Goal: Information Seeking & Learning: Learn about a topic

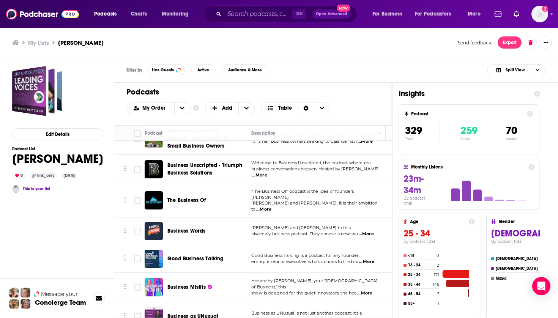
scroll to position [9118, 0]
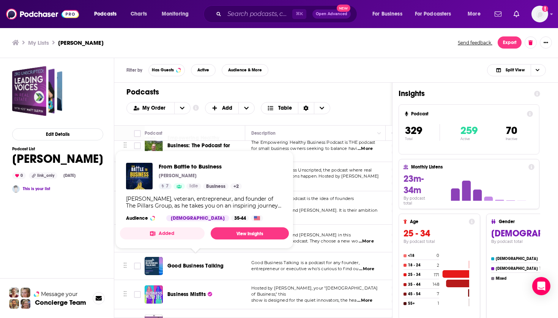
drag, startPoint x: 234, startPoint y: 262, endPoint x: 168, endPoint y: 260, distance: 65.7
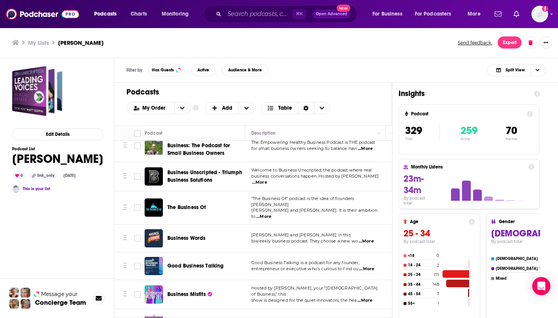
copy span "From Battle to Business"
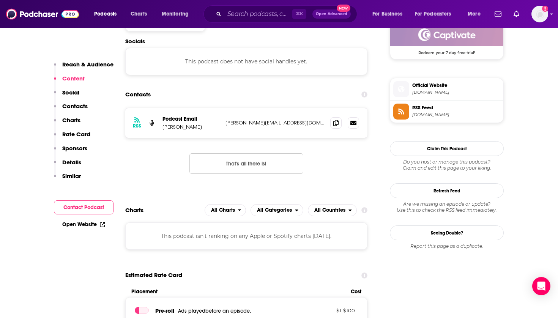
scroll to position [581, 0]
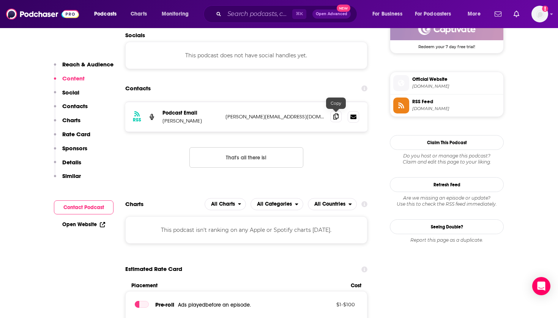
click at [337, 117] on icon at bounding box center [335, 117] width 5 height 6
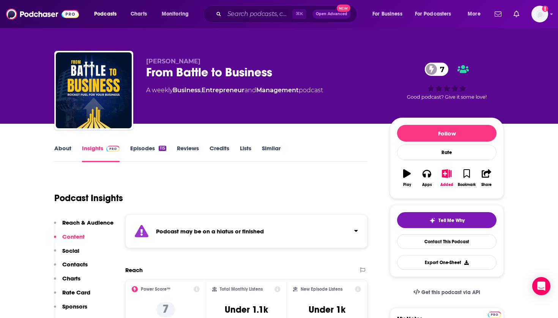
scroll to position [0, 0]
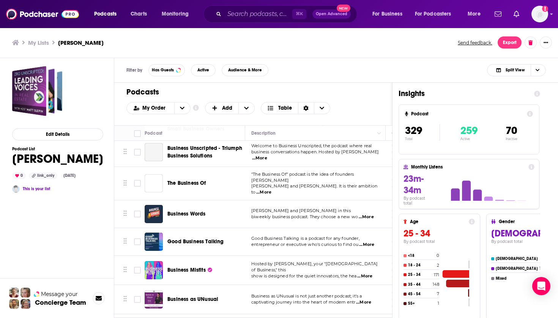
scroll to position [9133, 0]
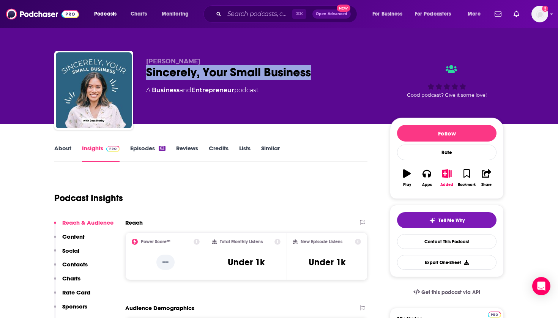
drag, startPoint x: 319, startPoint y: 76, endPoint x: 145, endPoint y: 71, distance: 174.0
click at [145, 71] on div "Jess Norby Sincerely, Your Small Business A Business and Entrepreneur podcast G…" at bounding box center [279, 92] width 450 height 82
copy h2 "Sincerely, Your Small Business"
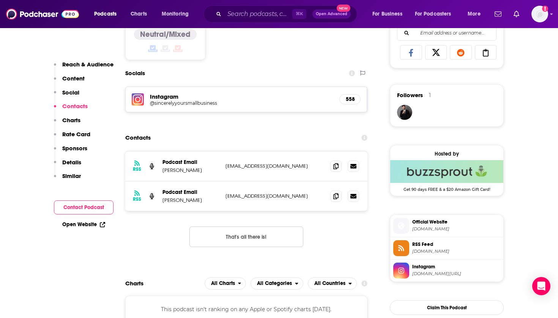
scroll to position [526, 0]
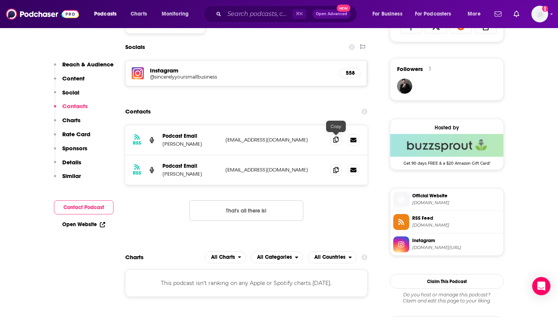
click at [337, 139] on icon at bounding box center [335, 140] width 5 height 6
click at [332, 170] on span at bounding box center [335, 169] width 11 height 11
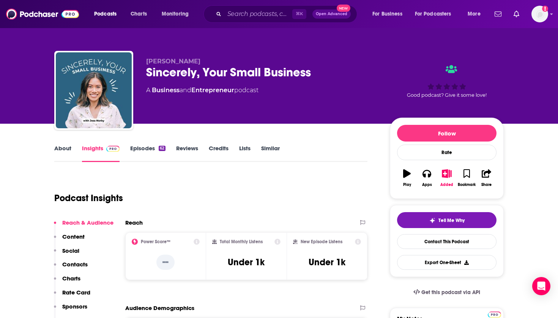
scroll to position [0, 0]
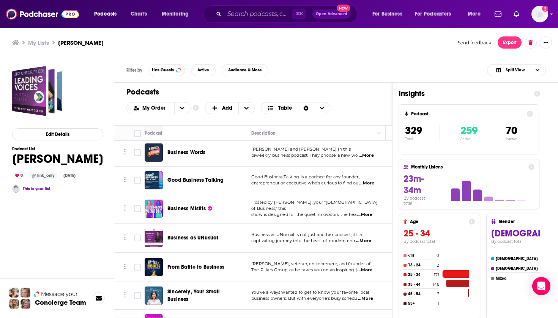
scroll to position [9204, 0]
click at [192, 318] on span "The Business Line" at bounding box center [188, 323] width 43 height 6
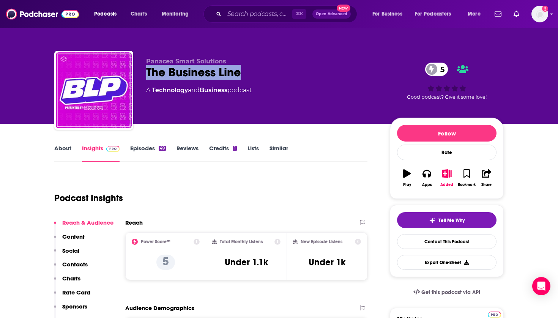
drag, startPoint x: 254, startPoint y: 76, endPoint x: 145, endPoint y: 74, distance: 109.4
click at [145, 74] on div "Panacea Smart Solutions The Business Line 5 A Technology and Business podcast 5…" at bounding box center [279, 92] width 450 height 82
copy h2 "The Business Line"
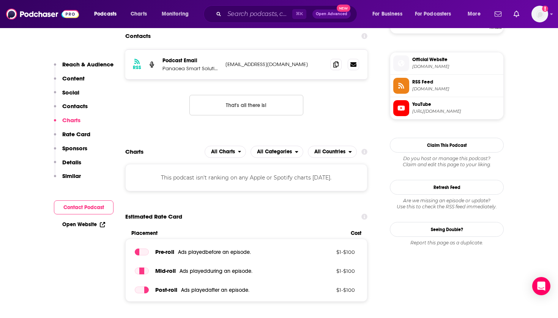
scroll to position [467, 0]
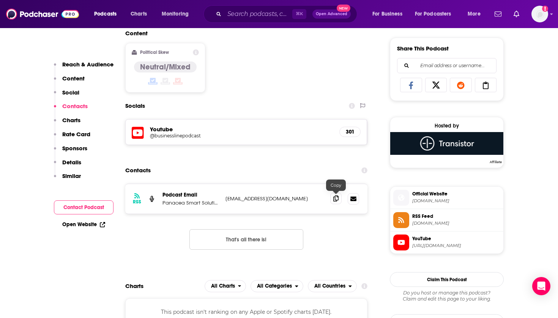
click at [333, 198] on icon at bounding box center [335, 199] width 5 height 6
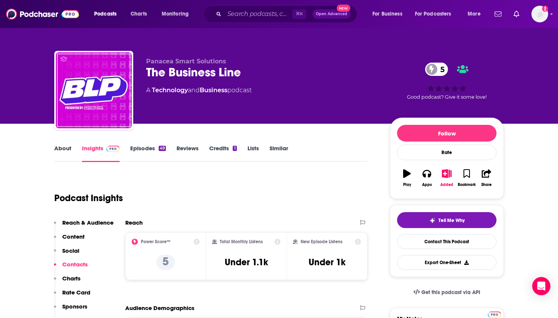
scroll to position [0, 0]
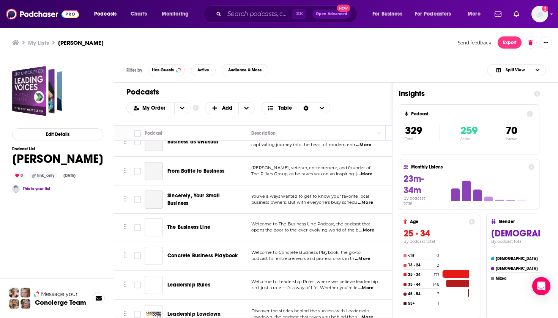
scroll to position [9214, 0]
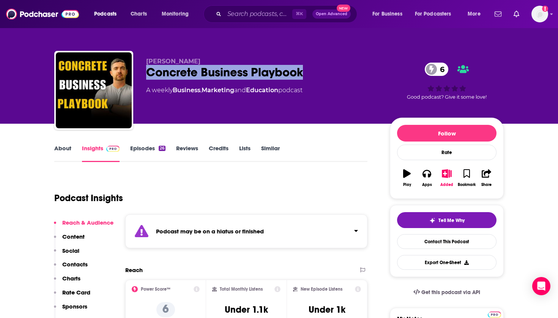
drag, startPoint x: 318, startPoint y: 77, endPoint x: 144, endPoint y: 74, distance: 174.4
click at [144, 74] on div "Tyler Link Concrete Business Playbook 6 A weekly Business , Marketing and Educa…" at bounding box center [279, 92] width 450 height 82
copy h2 "Concrete Business Playbook"
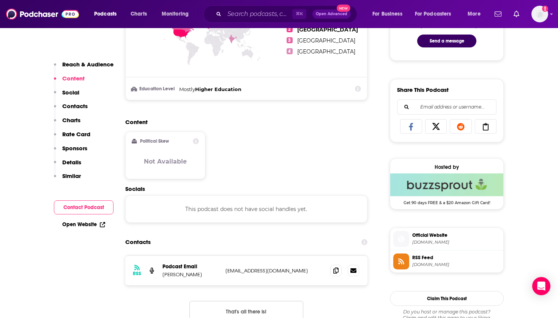
scroll to position [523, 0]
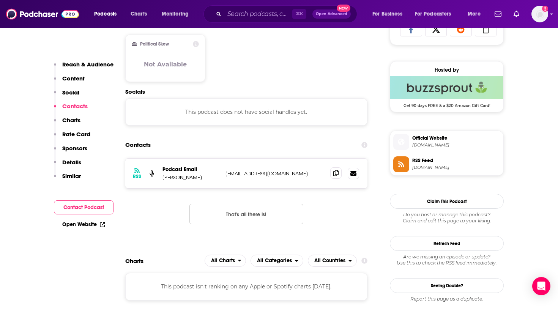
click at [333, 175] on span at bounding box center [335, 172] width 11 height 11
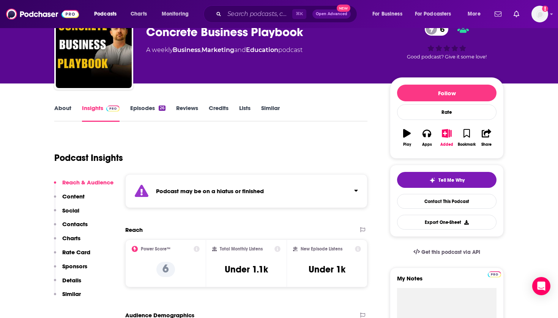
scroll to position [17, 0]
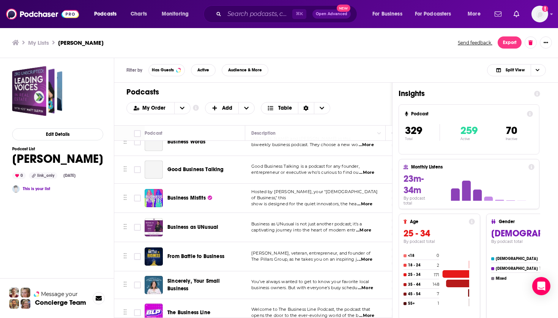
scroll to position [9228, 0]
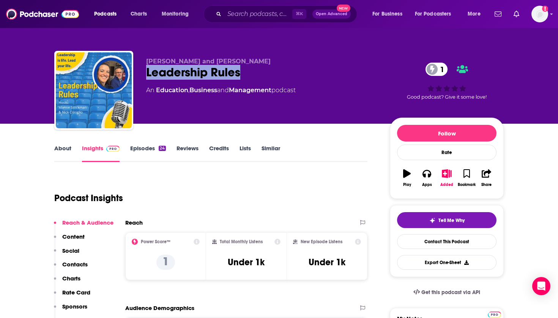
drag, startPoint x: 245, startPoint y: 76, endPoint x: 146, endPoint y: 74, distance: 98.8
click at [146, 74] on div "Marnie Stockman and Nick Coniglio Leadership Rules 1 An Education , Business an…" at bounding box center [279, 92] width 450 height 82
copy h2 "Leadership Rules"
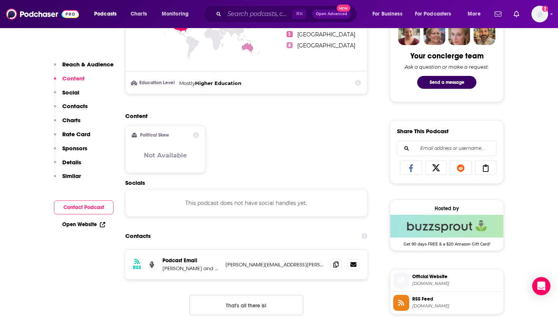
scroll to position [404, 0]
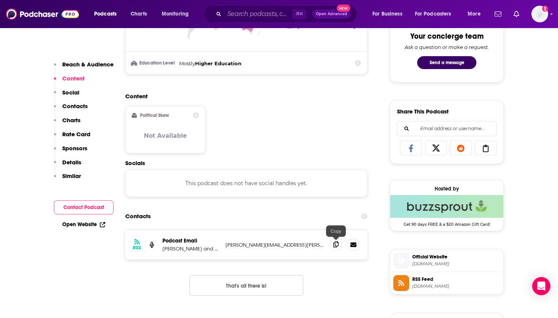
click at [337, 246] on icon at bounding box center [335, 245] width 5 height 6
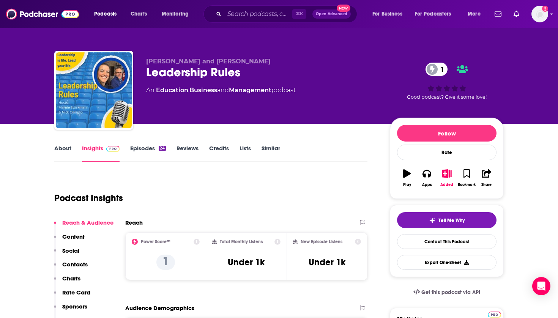
scroll to position [0, 0]
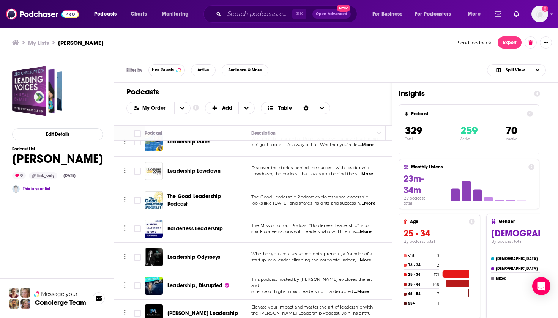
scroll to position [9346, 0]
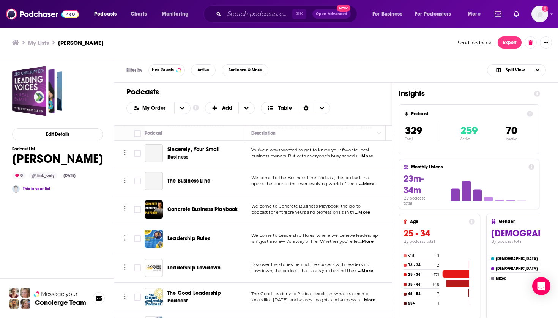
click at [204, 265] on span "Leadership Lowdown" at bounding box center [193, 268] width 53 height 6
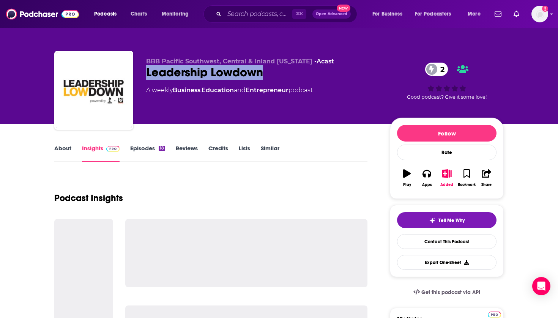
drag, startPoint x: 266, startPoint y: 74, endPoint x: 144, endPoint y: 72, distance: 121.9
click at [144, 73] on div "BBB Pacific Southwest, Central & Inland California • Acast Leadership Lowdown 2…" at bounding box center [279, 92] width 450 height 82
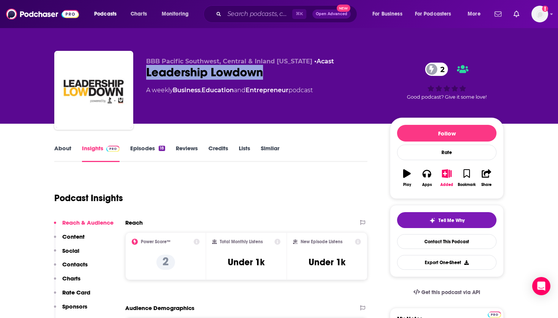
copy h2 "Leadership Lowdown"
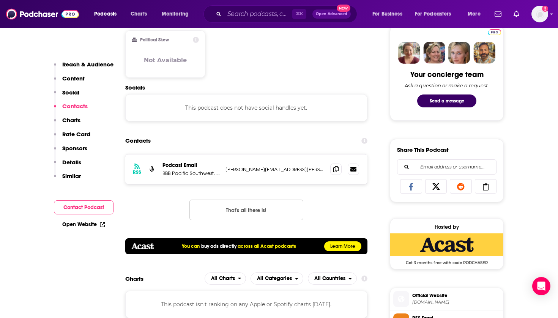
scroll to position [359, 0]
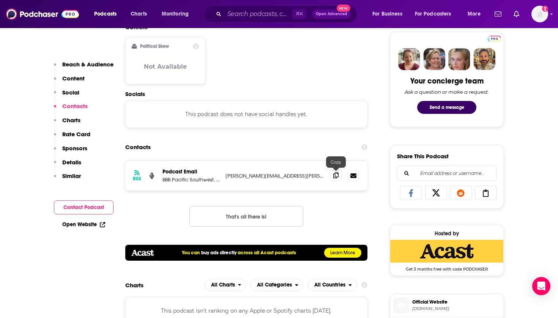
click at [336, 174] on icon at bounding box center [335, 175] width 5 height 6
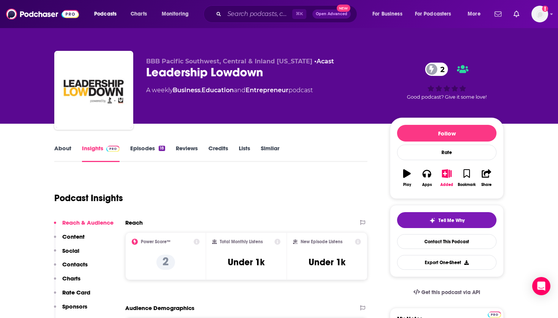
scroll to position [0, 0]
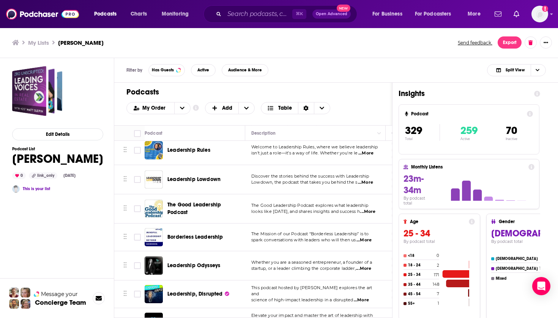
scroll to position [9367, 0]
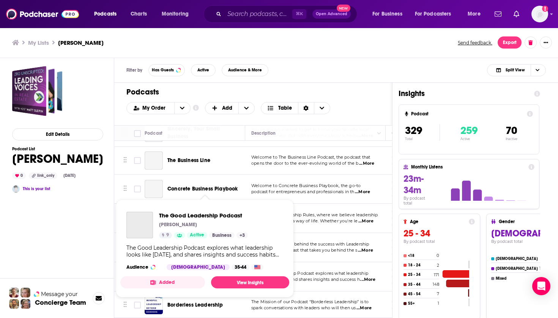
click at [199, 270] on span "The Good Leadership Podcast" at bounding box center [194, 277] width 54 height 14
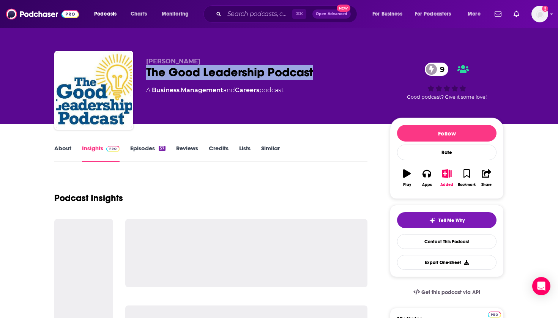
drag, startPoint x: 323, startPoint y: 74, endPoint x: 145, endPoint y: 73, distance: 177.4
click at [145, 73] on div "Paul Batz The Good Leadership Podcast 9 A Business , Management and Careers pod…" at bounding box center [279, 92] width 450 height 82
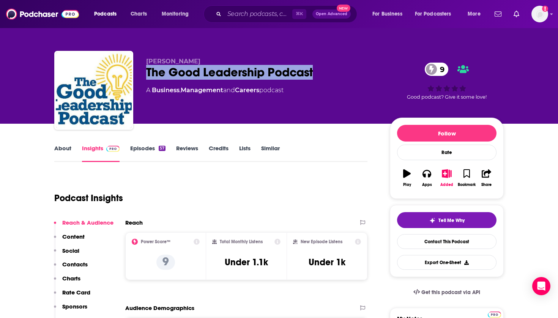
copy h2 "The Good Leadership Podcast"
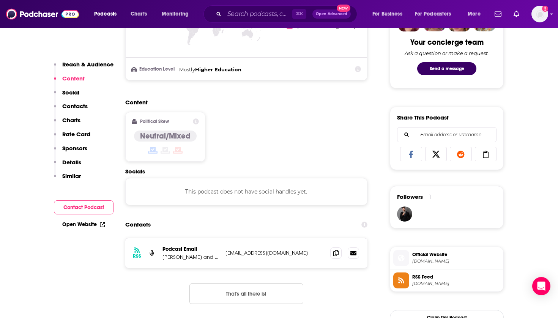
scroll to position [433, 0]
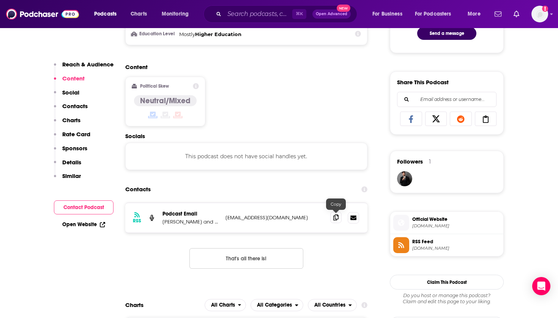
click at [336, 218] on icon at bounding box center [335, 218] width 5 height 6
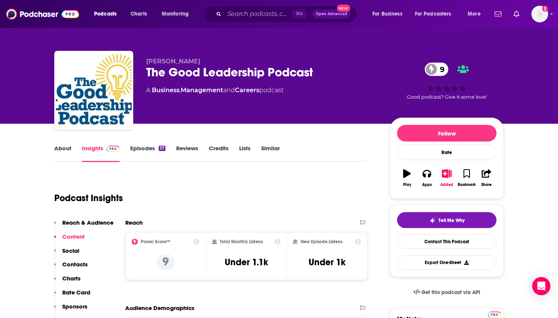
scroll to position [0, 0]
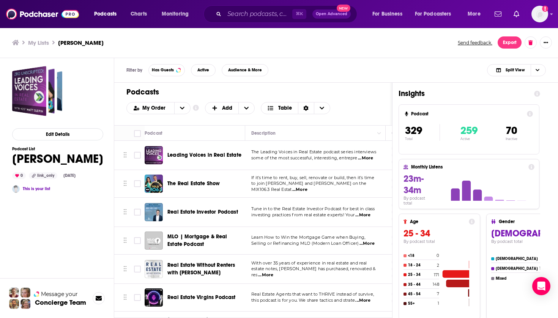
scroll to position [9395, 0]
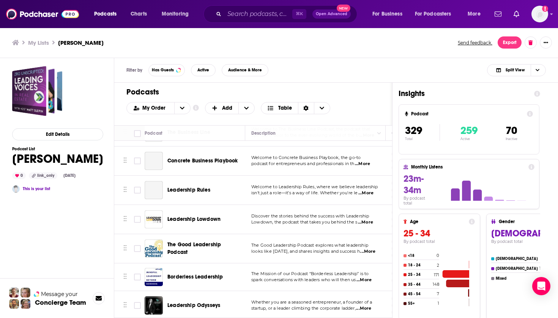
click at [211, 274] on span "Borderless Leadership" at bounding box center [195, 277] width 56 height 6
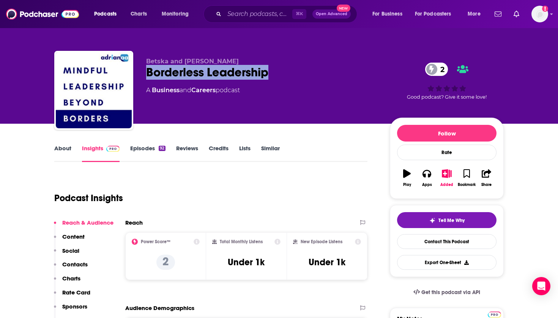
drag, startPoint x: 180, startPoint y: 73, endPoint x: 147, endPoint y: 70, distance: 33.2
click at [147, 70] on div "Borderless Leadership 2" at bounding box center [262, 72] width 232 height 15
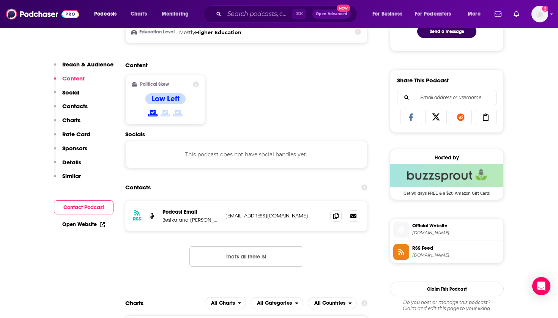
scroll to position [438, 0]
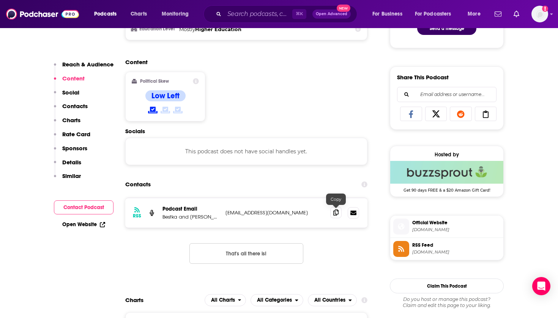
click at [337, 212] on icon at bounding box center [335, 213] width 5 height 6
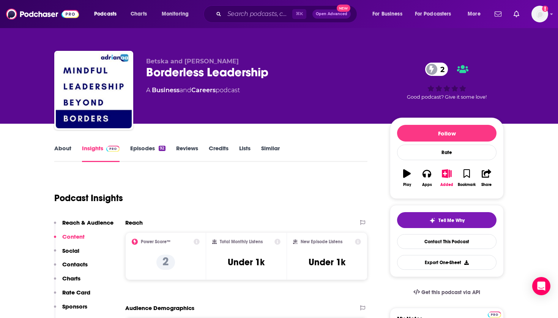
scroll to position [0, 0]
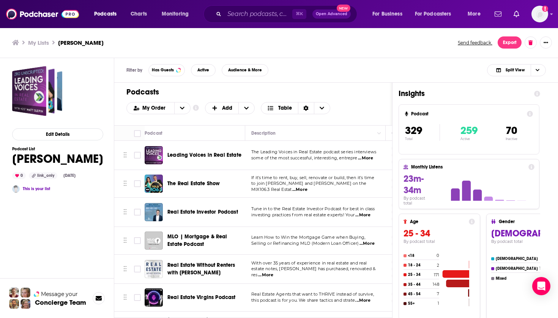
scroll to position [9416, 0]
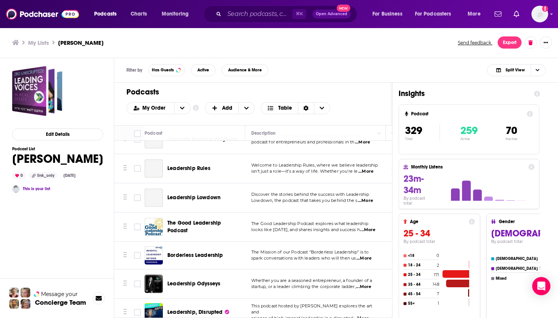
click at [201, 281] on span "Leadership Odysseys" at bounding box center [193, 284] width 53 height 6
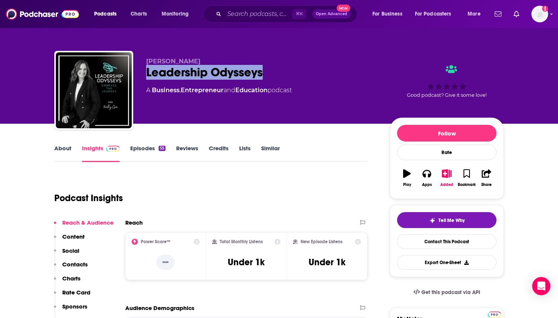
drag, startPoint x: 212, startPoint y: 69, endPoint x: 141, endPoint y: 68, distance: 70.7
click at [141, 68] on div "Kirsty Gee Leadership Odysseys A Business , Entrepreneur and Education podcast …" at bounding box center [279, 92] width 450 height 82
copy h2 "Leadership Odysseys"
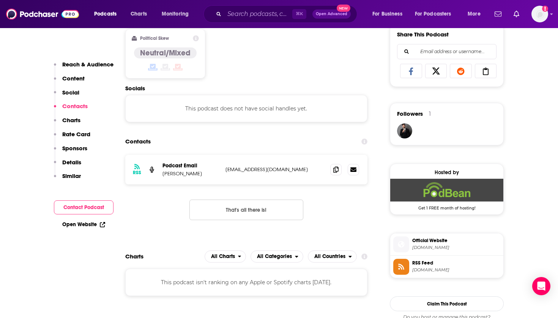
scroll to position [497, 0]
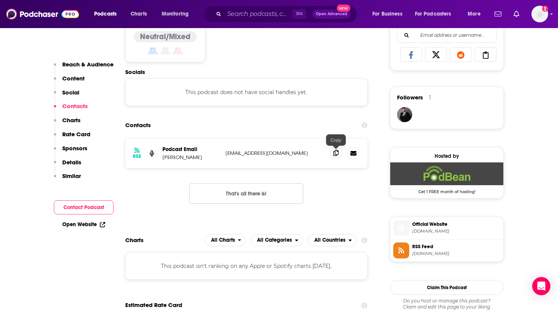
click at [337, 154] on icon at bounding box center [335, 153] width 5 height 6
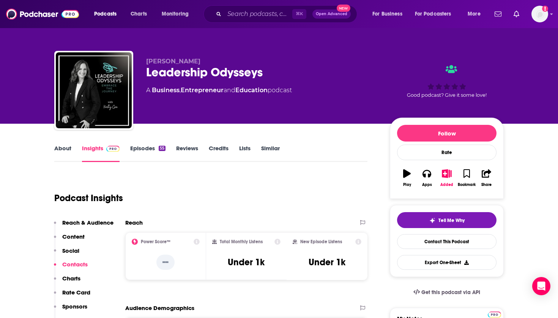
scroll to position [0, 0]
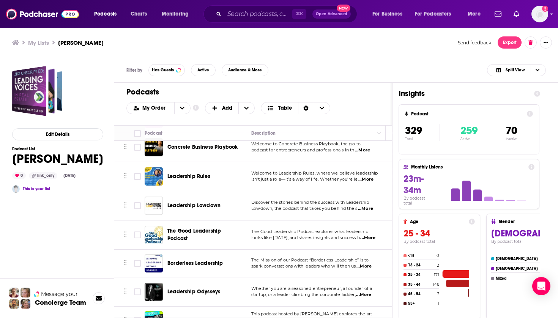
scroll to position [9408, 0]
click at [208, 228] on div "Podcasts Charts Monitoring ⌘ K Open Advanced New For Business For Podcasters Mo…" at bounding box center [279, 159] width 558 height 318
click at [211, 318] on span "Leadership, Disrupted" at bounding box center [194, 321] width 55 height 6
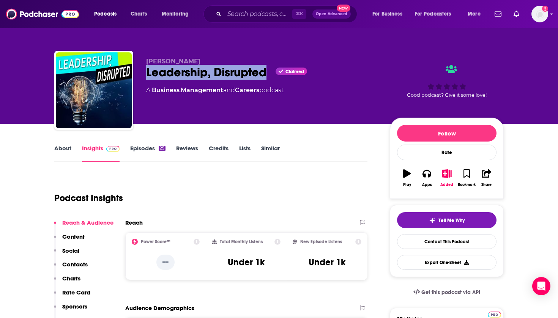
drag, startPoint x: 268, startPoint y: 72, endPoint x: 145, endPoint y: 74, distance: 123.1
click at [145, 74] on div "Dan Rust Leadership, Disrupted Claimed A Business , Management and Careers podc…" at bounding box center [279, 92] width 450 height 82
copy h2 "Leadership, Disrupted"
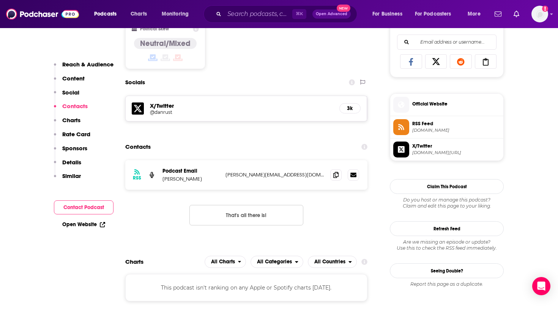
scroll to position [506, 0]
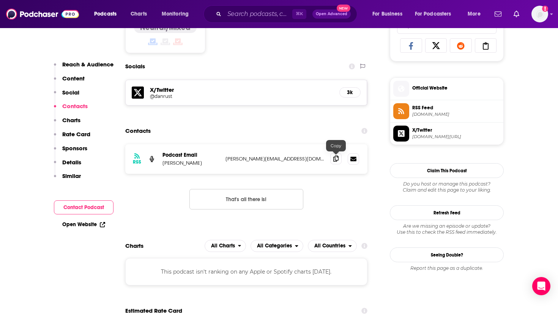
click at [336, 158] on icon at bounding box center [335, 159] width 5 height 6
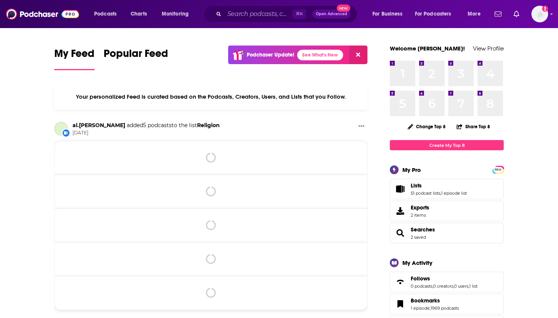
click at [406, 194] on link "Lists" at bounding box center [400, 189] width 15 height 11
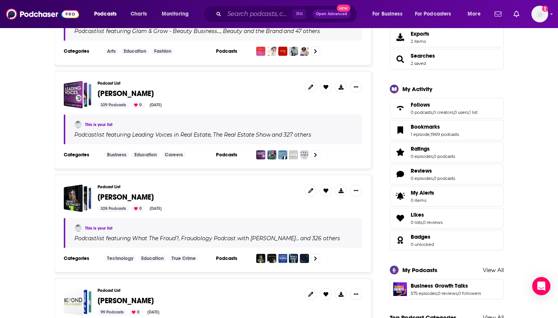
scroll to position [191, 0]
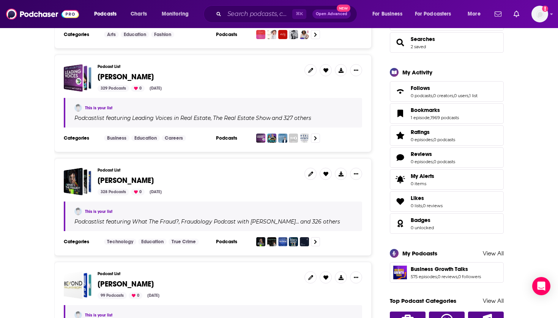
click at [124, 180] on span "[PERSON_NAME]" at bounding box center [126, 180] width 56 height 9
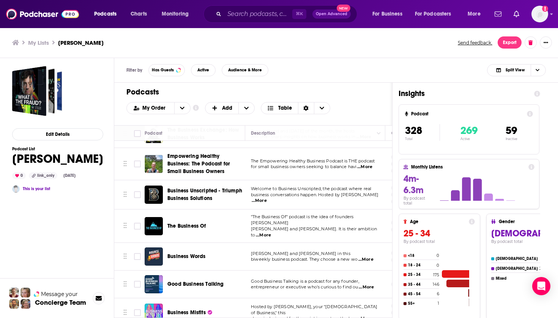
scroll to position [8964, 0]
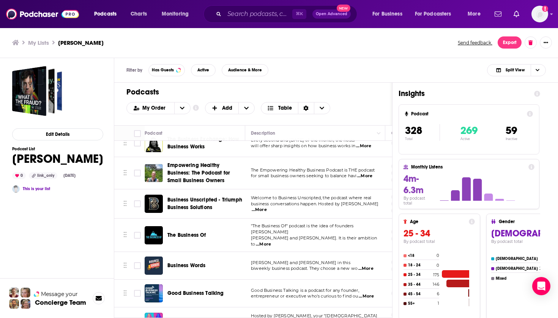
click at [180, 318] on span "Business Misfits" at bounding box center [186, 322] width 38 height 6
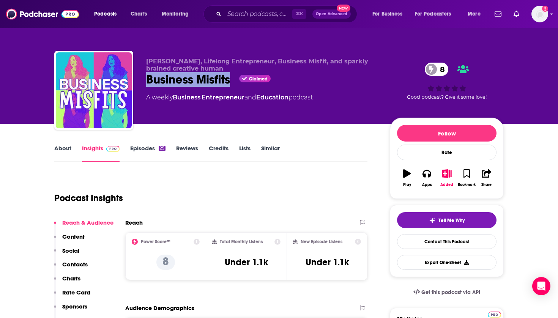
drag, startPoint x: 215, startPoint y: 80, endPoint x: 149, endPoint y: 79, distance: 66.5
click at [149, 79] on div "Business Misfits Claimed 8" at bounding box center [262, 79] width 232 height 15
copy h2 "Business Misfits"
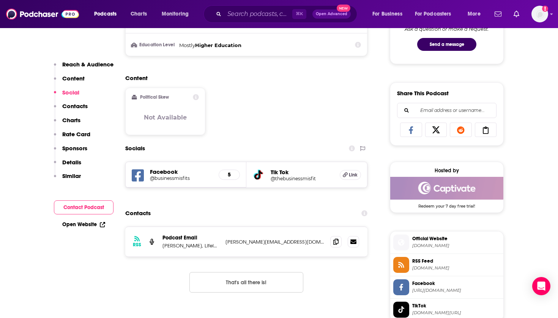
scroll to position [431, 0]
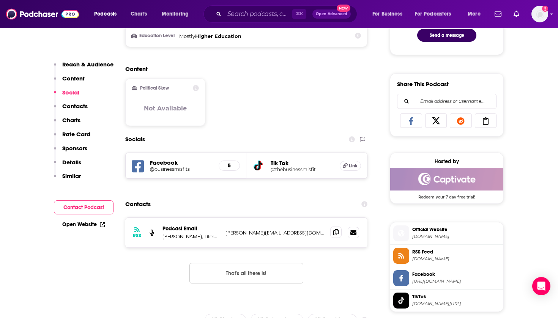
click at [338, 231] on icon at bounding box center [335, 232] width 5 height 6
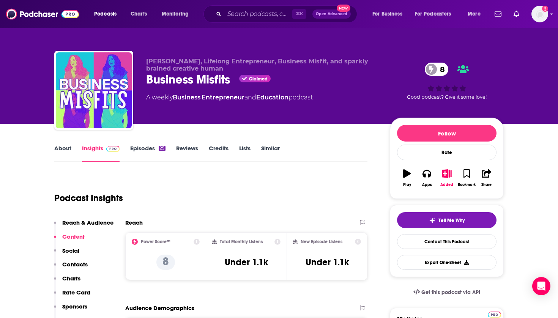
scroll to position [0, 0]
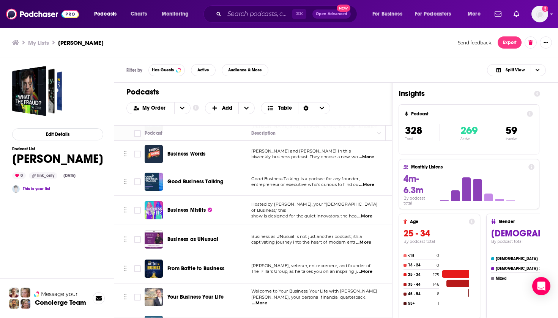
scroll to position [9070, 0]
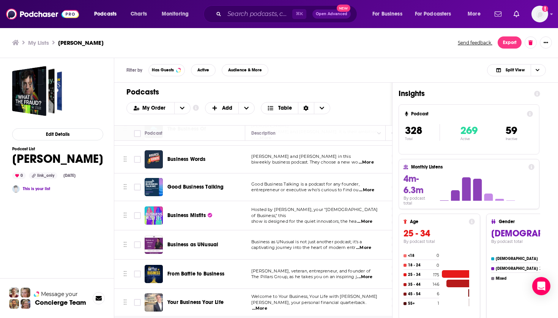
click at [195, 236] on div "Business as UNusual" at bounding box center [206, 245] width 79 height 18
click at [196, 242] on span "Business as UNusual" at bounding box center [192, 245] width 51 height 6
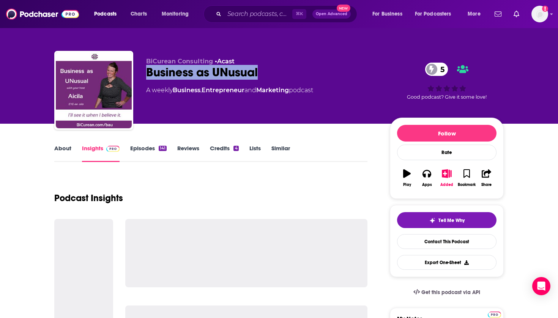
drag, startPoint x: 266, startPoint y: 77, endPoint x: 146, endPoint y: 74, distance: 120.1
click at [146, 74] on div "BiCurean Consulting • Acast Business as UNusual 5 A weekly Business , Entrepren…" at bounding box center [279, 92] width 450 height 82
copy h2 "Business as UNusual"
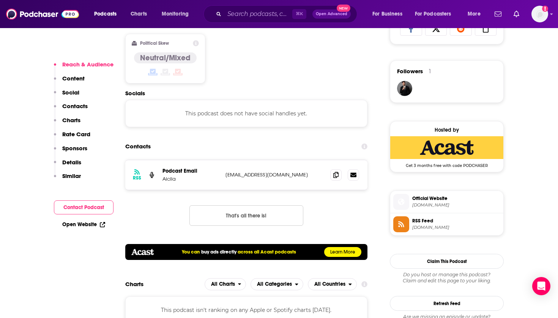
scroll to position [540, 0]
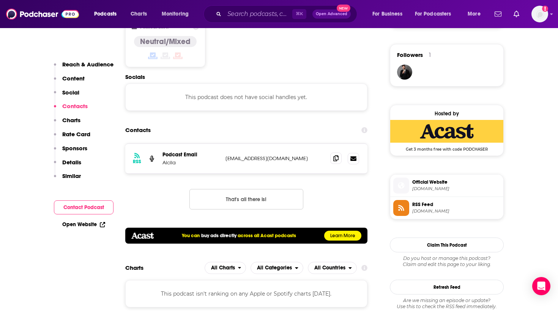
click at [337, 158] on icon at bounding box center [335, 158] width 5 height 6
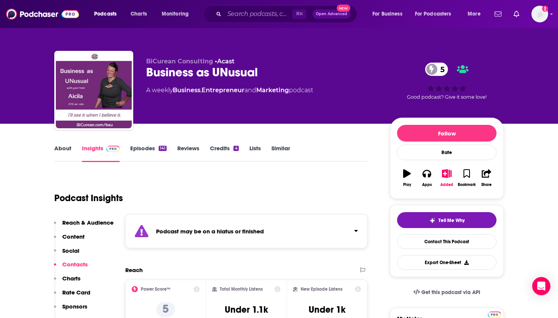
scroll to position [0, 0]
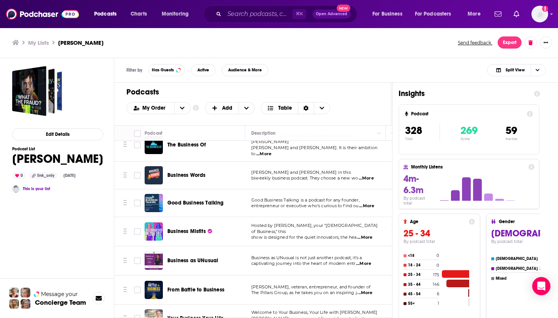
scroll to position [9036, 0]
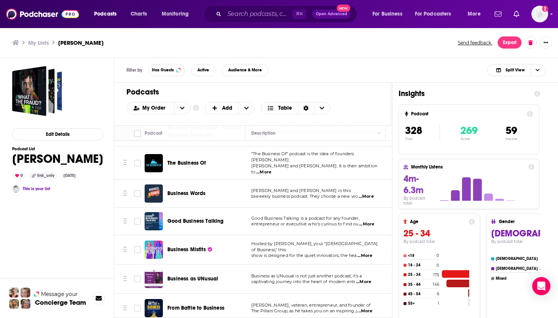
click at [210, 305] on span "From Battle to Business" at bounding box center [195, 308] width 57 height 6
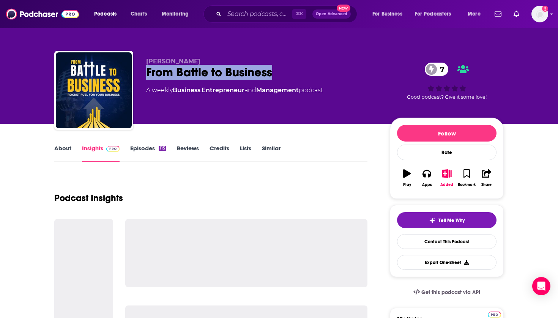
drag, startPoint x: 279, startPoint y: 74, endPoint x: 146, endPoint y: 73, distance: 132.9
click at [146, 73] on div "From Battle to Business 7" at bounding box center [262, 72] width 232 height 15
copy h2 "From Battle to Business"
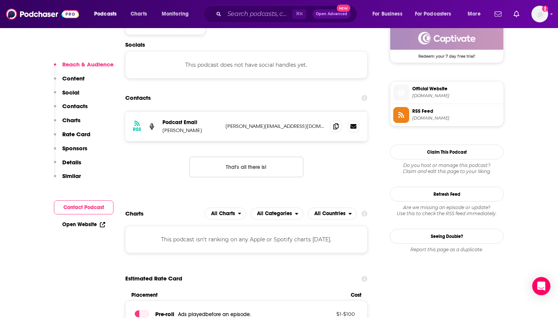
scroll to position [592, 0]
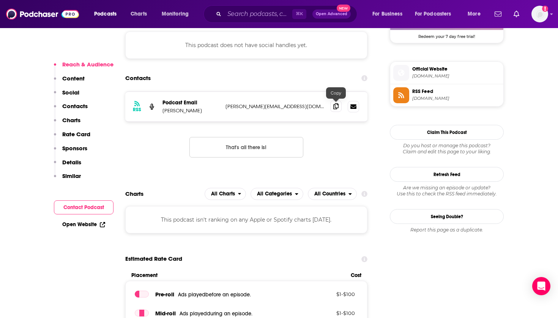
click at [337, 109] on icon at bounding box center [335, 106] width 5 height 6
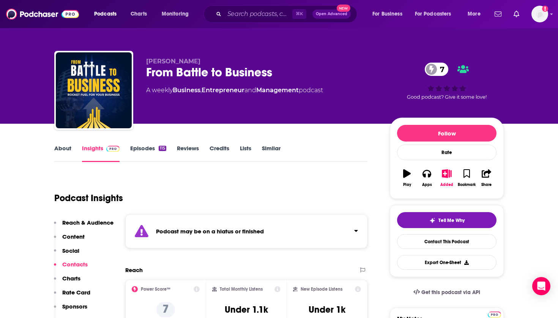
scroll to position [0, 0]
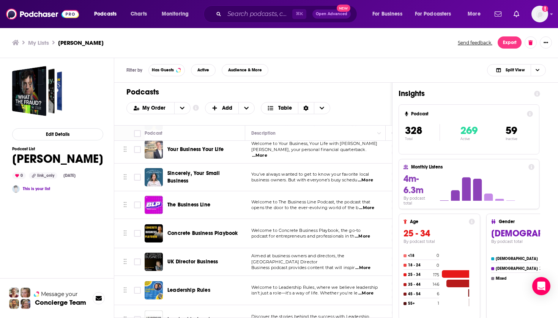
scroll to position [9044, 0]
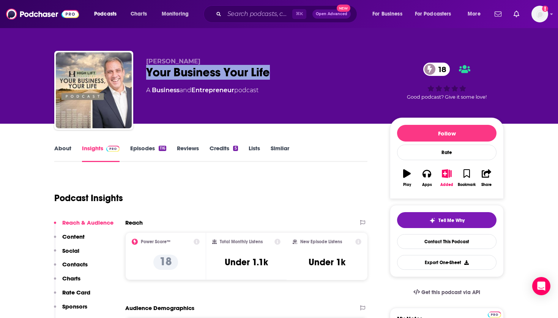
drag, startPoint x: 0, startPoint y: 0, endPoint x: 146, endPoint y: 71, distance: 162.2
click at [146, 71] on div "Matt Di Francesco Your Business Your Life 18 A Business and Entrepreneur podcas…" at bounding box center [279, 92] width 450 height 82
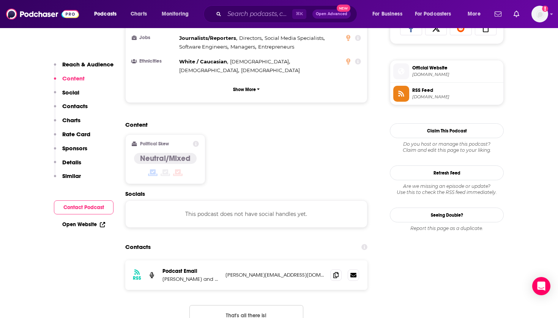
scroll to position [534, 0]
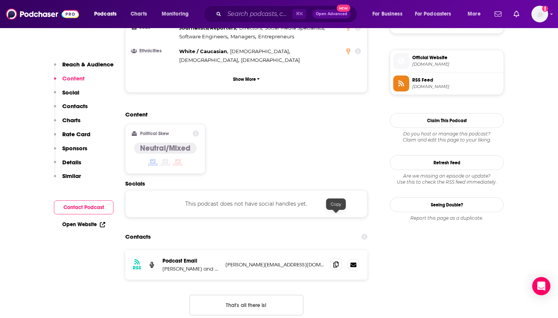
click at [338, 259] on span at bounding box center [335, 264] width 11 height 11
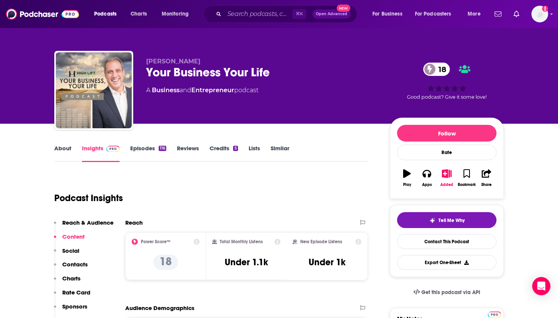
scroll to position [0, 0]
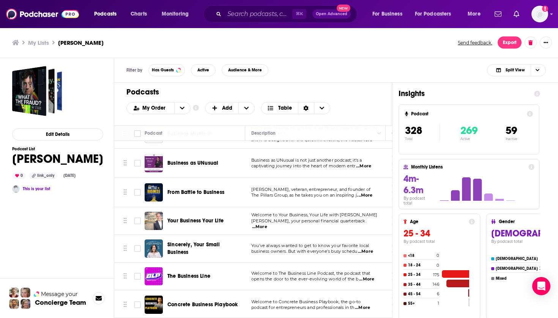
scroll to position [9149, 0]
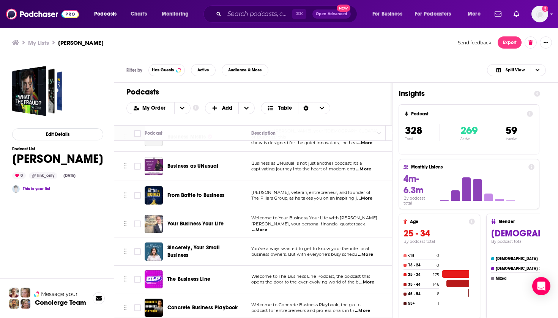
click at [211, 245] on span "Sincerely, Your Small Business" at bounding box center [193, 252] width 53 height 14
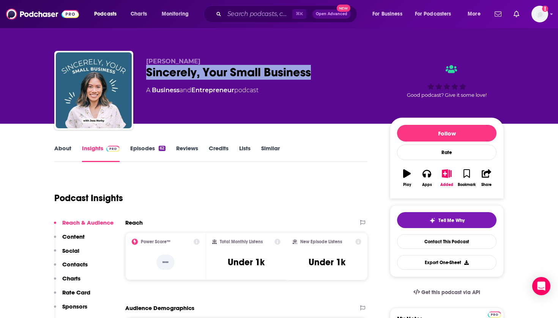
drag, startPoint x: 311, startPoint y: 76, endPoint x: 141, endPoint y: 74, distance: 169.4
click at [141, 74] on div "Jess Norby Sincerely, Your Small Business A Business and Entrepreneur podcast G…" at bounding box center [279, 92] width 450 height 82
copy h2 "Sincerely, Your Small Business"
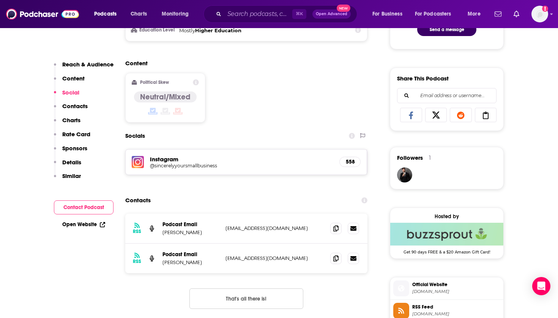
scroll to position [438, 0]
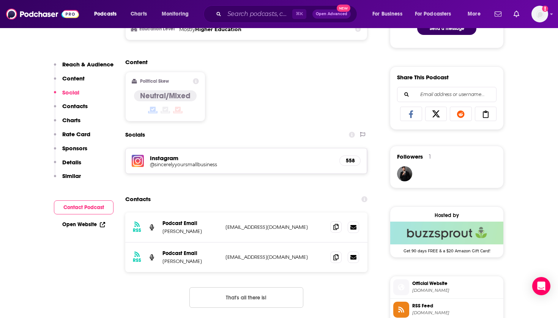
click at [336, 228] on icon at bounding box center [335, 227] width 5 height 6
click at [332, 257] on span at bounding box center [335, 256] width 11 height 11
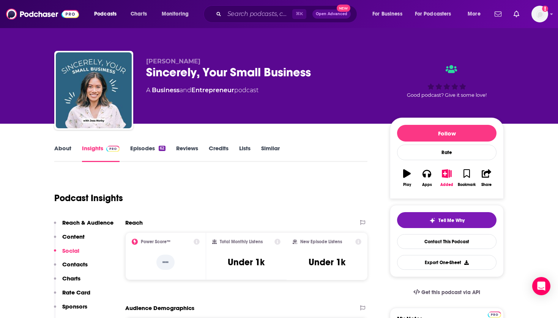
scroll to position [0, 0]
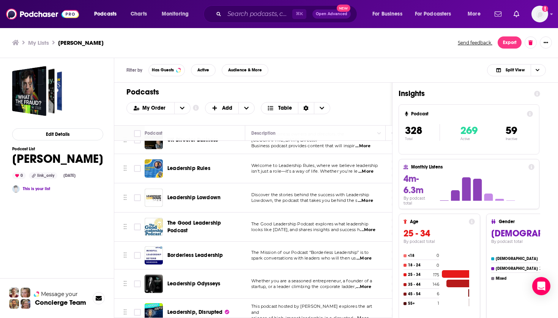
scroll to position [9189, 0]
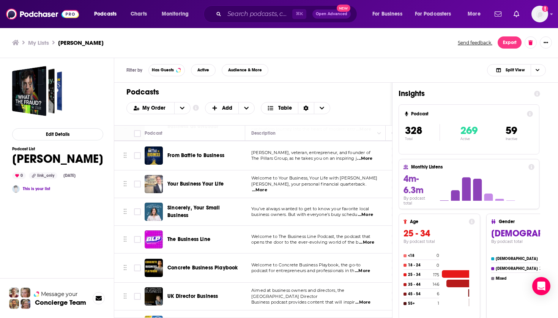
click at [188, 236] on span "The Business Line" at bounding box center [188, 239] width 43 height 6
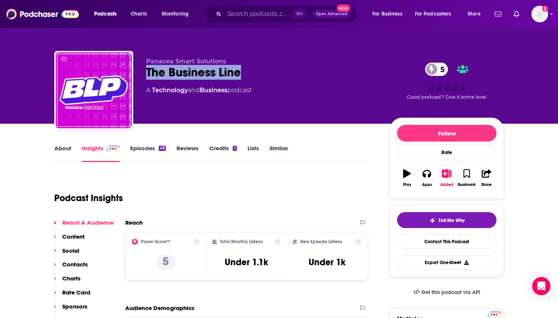
drag, startPoint x: 248, startPoint y: 77, endPoint x: 147, endPoint y: 74, distance: 101.4
click at [147, 74] on div "The Business Line 5" at bounding box center [262, 72] width 232 height 15
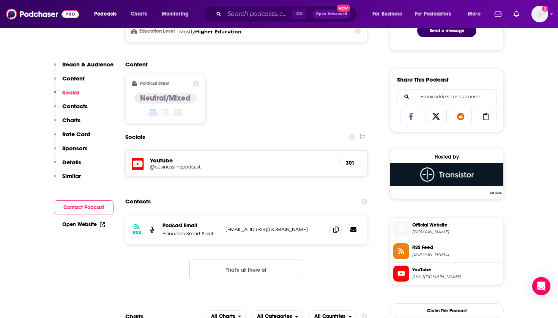
scroll to position [446, 0]
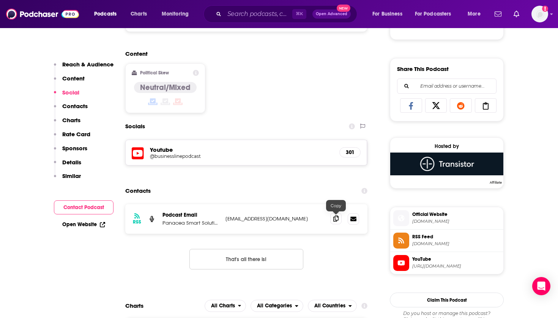
click at [335, 222] on icon at bounding box center [335, 219] width 5 height 6
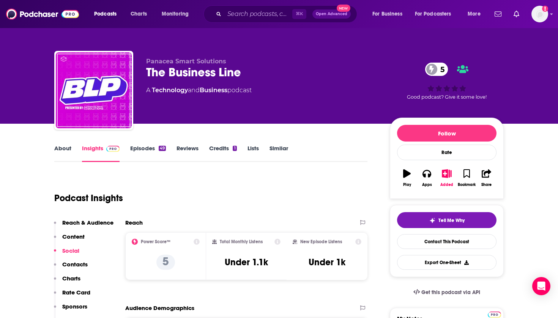
scroll to position [0, 0]
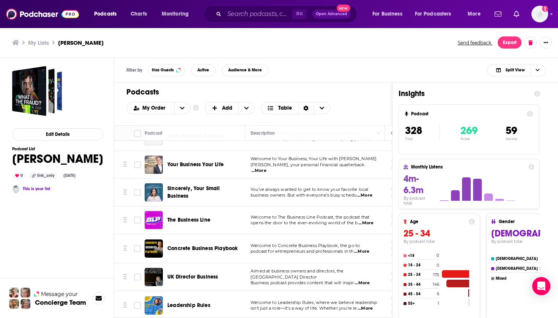
scroll to position [9200, 1]
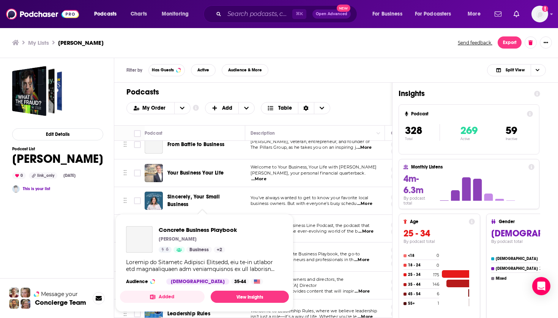
click at [206, 217] on span "Concrete Business Playbook Tyler Link 6 Business + 2 Audience Male 35-44 Added …" at bounding box center [204, 263] width 169 height 98
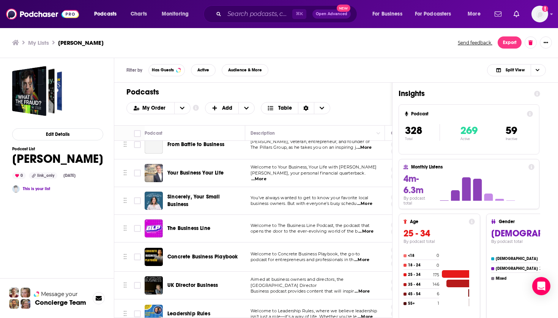
click at [204, 248] on div "Concrete Business Playbook" at bounding box center [206, 257] width 79 height 18
click at [201, 254] on span "Concrete Business Playbook" at bounding box center [202, 257] width 70 height 6
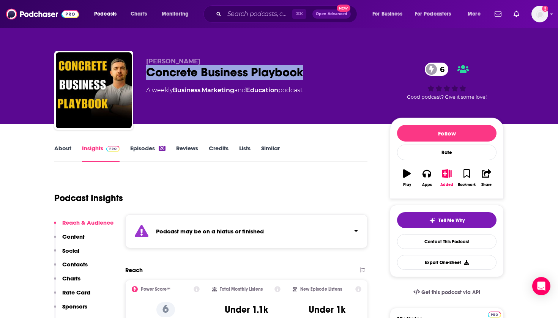
drag, startPoint x: 311, startPoint y: 74, endPoint x: 147, endPoint y: 72, distance: 164.5
click at [147, 72] on div "Concrete Business Playbook 6" at bounding box center [262, 72] width 232 height 15
copy h2 "Concrete Business Playbook"
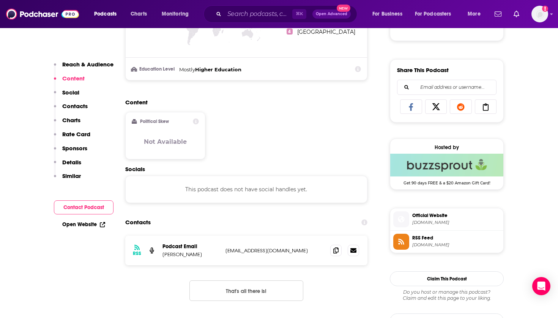
scroll to position [484, 0]
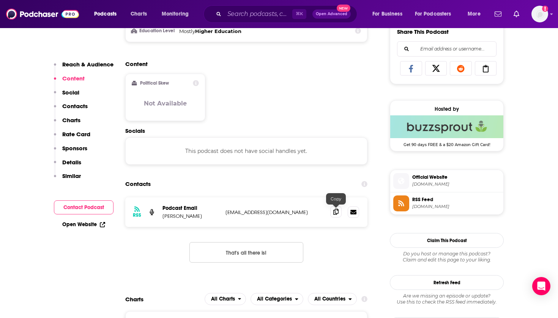
click at [335, 215] on icon at bounding box center [335, 212] width 5 height 6
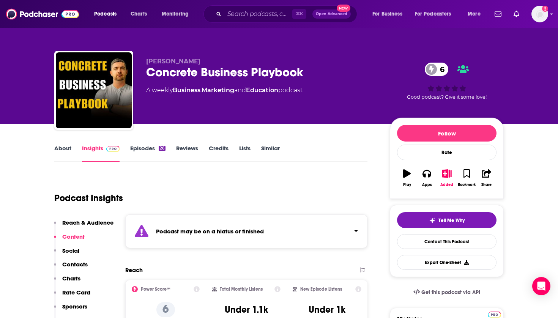
scroll to position [0, 0]
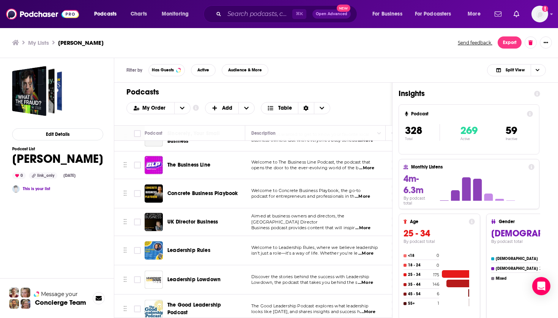
scroll to position [9263, 0]
click at [195, 214] on div "UK Director Business" at bounding box center [206, 223] width 79 height 18
click at [195, 220] on span "UK Director Business" at bounding box center [192, 223] width 51 height 6
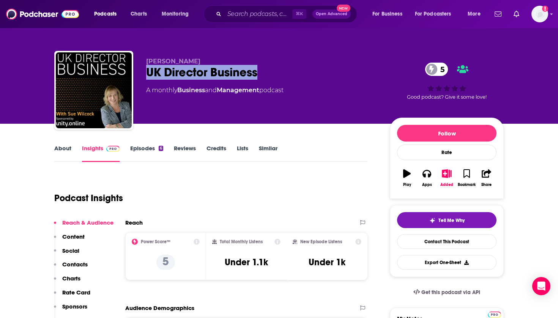
drag, startPoint x: 267, startPoint y: 70, endPoint x: 141, endPoint y: 72, distance: 126.1
click at [141, 72] on div "Sue Wilcock UK Director Business 5 A monthly Business and Management podcast 5 …" at bounding box center [279, 92] width 450 height 82
copy h2 "UK Director Business"
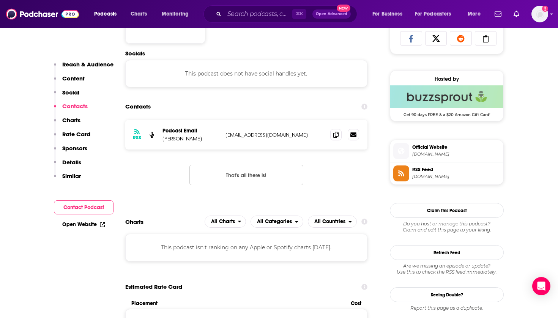
scroll to position [531, 0]
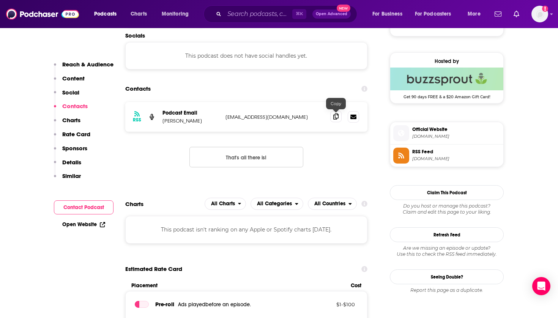
click at [340, 115] on span at bounding box center [335, 116] width 11 height 11
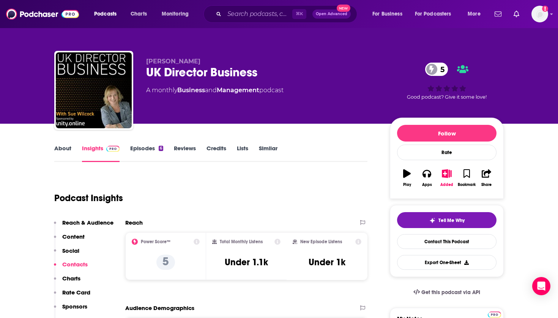
scroll to position [0, 0]
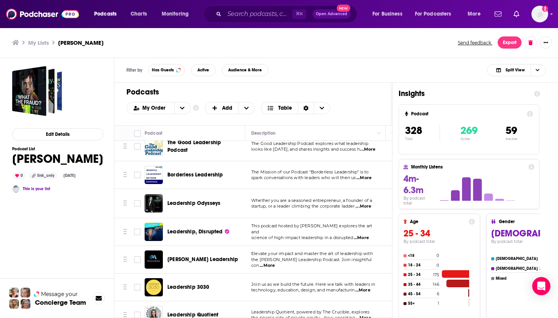
scroll to position [9264, 0]
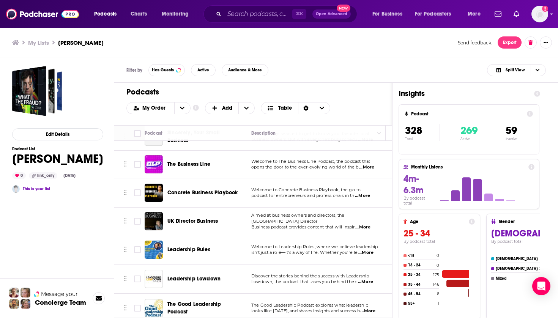
click at [201, 246] on span "Leadership Rules" at bounding box center [188, 249] width 43 height 6
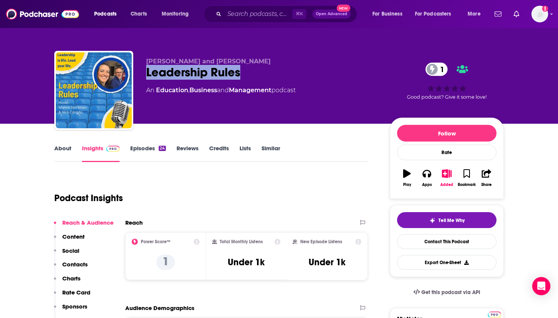
drag, startPoint x: 248, startPoint y: 71, endPoint x: 147, endPoint y: 76, distance: 101.1
click at [147, 76] on div "Leadership Rules 1" at bounding box center [262, 72] width 232 height 15
copy h2 "Leadership Rules"
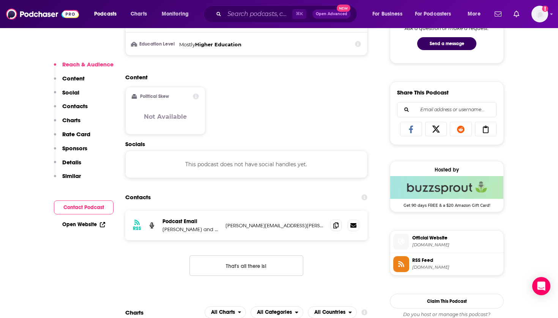
scroll to position [431, 0]
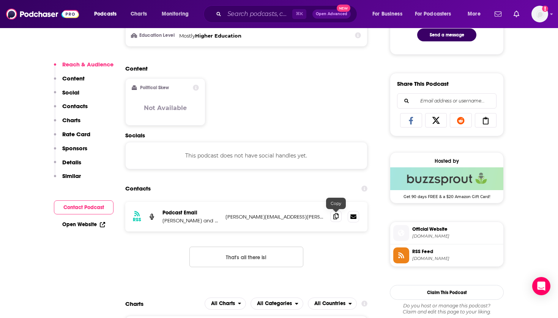
click at [335, 214] on icon at bounding box center [335, 216] width 5 height 6
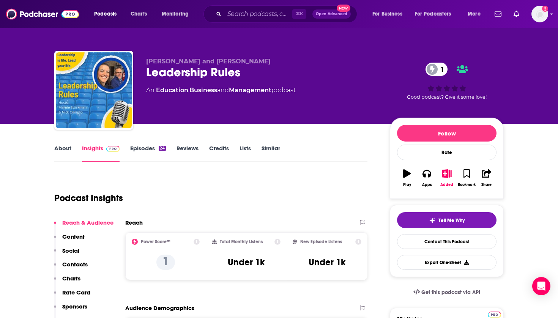
scroll to position [0, 0]
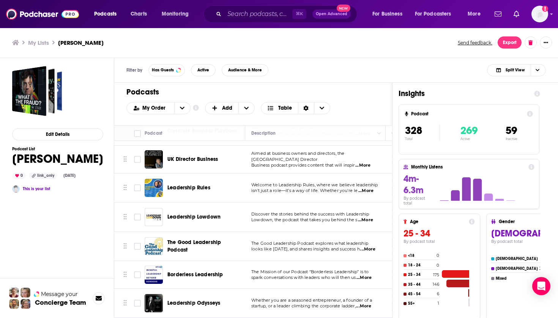
scroll to position [9326, 0]
click at [193, 213] on span "Leadership Lowdown" at bounding box center [193, 217] width 53 height 8
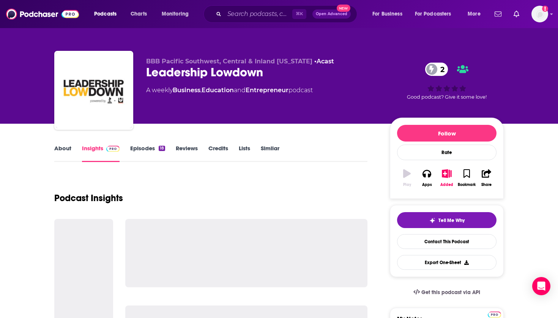
click at [193, 178] on div "Podcast Insights" at bounding box center [210, 193] width 313 height 39
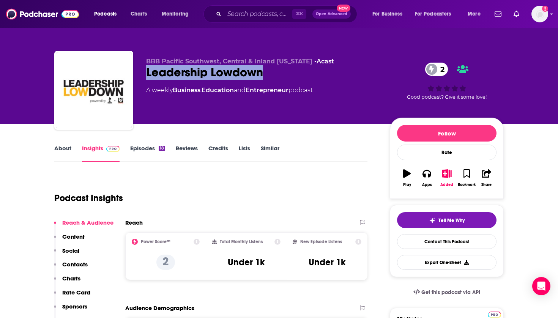
drag, startPoint x: 278, startPoint y: 70, endPoint x: 146, endPoint y: 71, distance: 131.4
click at [146, 71] on div "Leadership Lowdown 2" at bounding box center [262, 72] width 232 height 15
copy h2 "Leadership Lowdown"
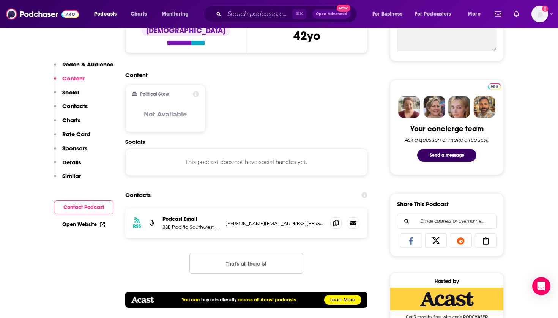
scroll to position [390, 0]
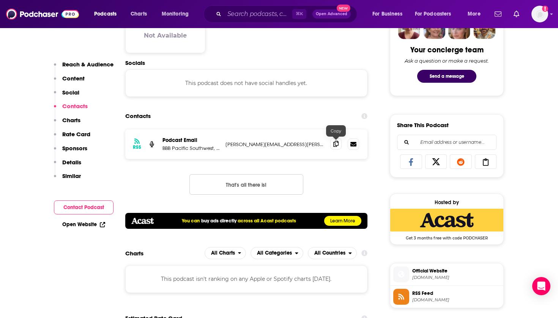
click at [335, 147] on span at bounding box center [335, 143] width 11 height 11
